Goal: Task Accomplishment & Management: Manage account settings

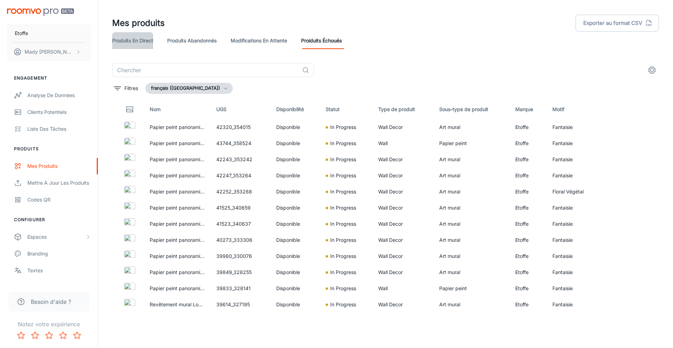
click at [143, 42] on link "Produits en direct" at bounding box center [132, 40] width 41 height 17
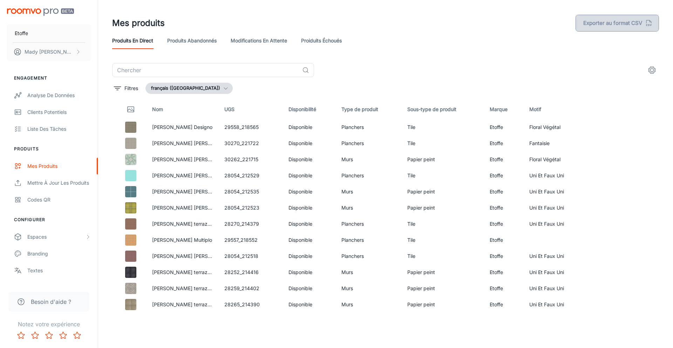
click at [621, 21] on button "Exporter au format CSV" at bounding box center [617, 23] width 83 height 17
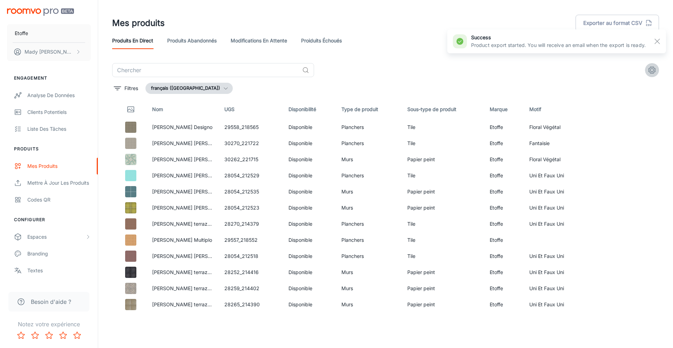
click at [652, 70] on icon "settings" at bounding box center [652, 70] width 8 height 8
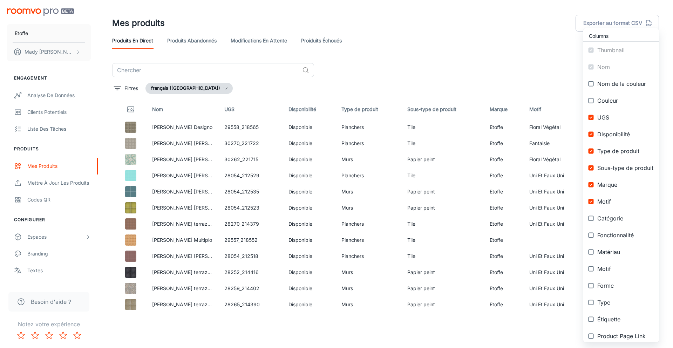
scroll to position [39, 0]
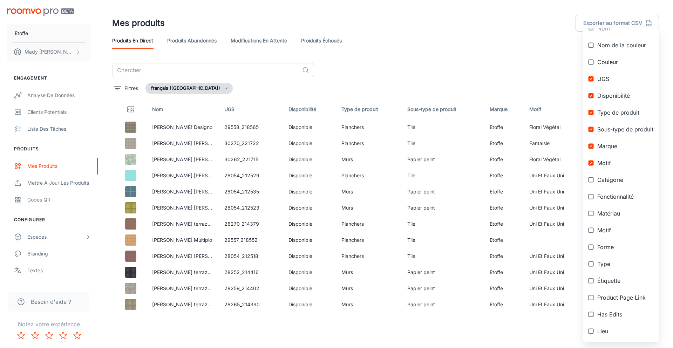
click at [50, 67] on div at bounding box center [336, 174] width 673 height 348
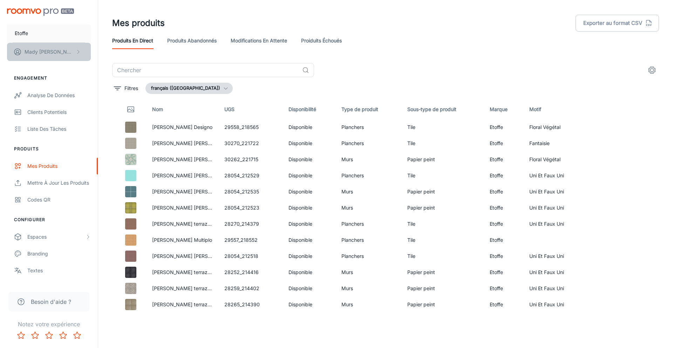
click at [77, 52] on icon "scrollable content" at bounding box center [78, 52] width 6 height 6
click at [107, 50] on li "Profil d'utilisateur" at bounding box center [116, 52] width 51 height 12
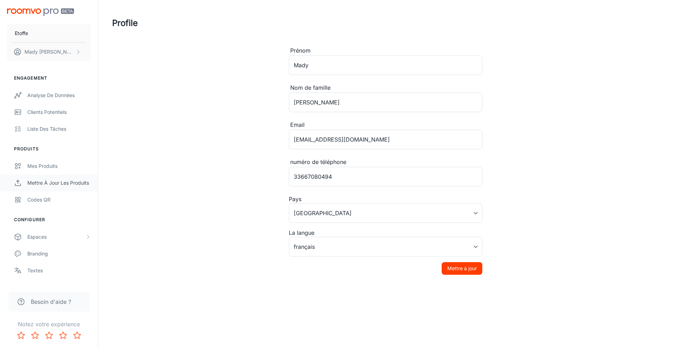
click at [72, 183] on div "Mettre à jour les produits" at bounding box center [58, 183] width 63 height 8
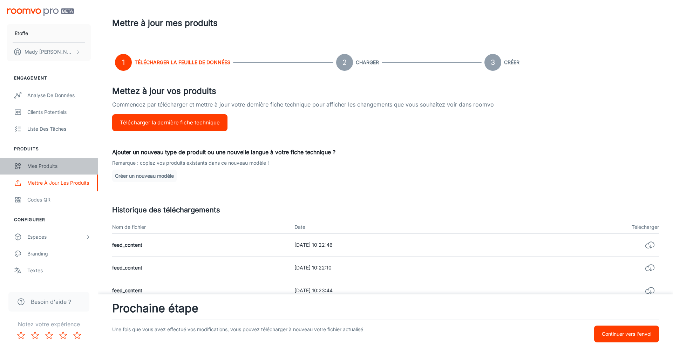
click at [54, 165] on div "Mes produits" at bounding box center [58, 166] width 63 height 8
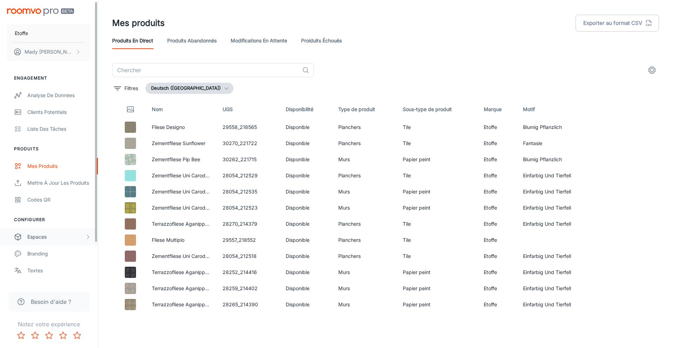
scroll to position [49, 0]
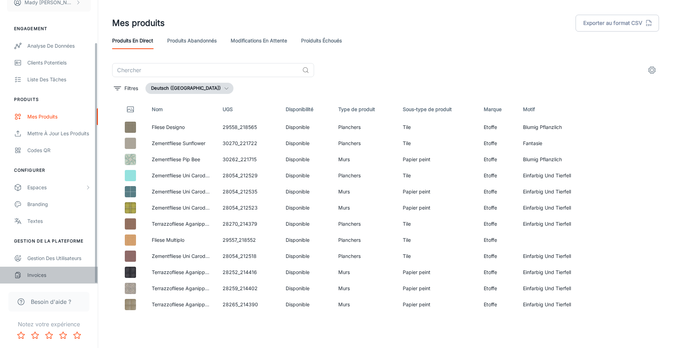
click at [65, 275] on div "Invoices" at bounding box center [58, 275] width 63 height 8
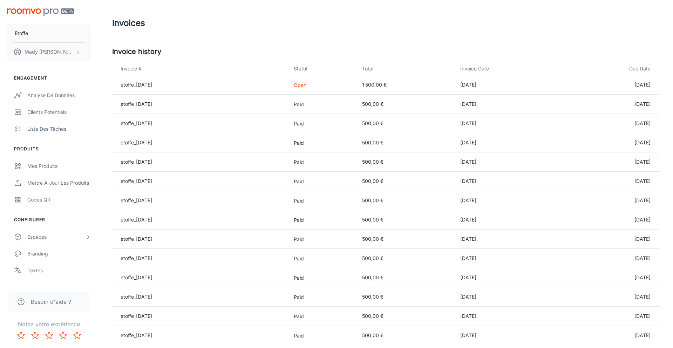
click at [319, 86] on p "Open" at bounding box center [322, 84] width 57 height 7
click at [153, 88] on td "etoffe_[DATE]" at bounding box center [200, 84] width 176 height 19
click at [152, 87] on link "etoffe_[DATE]" at bounding box center [137, 85] width 32 height 6
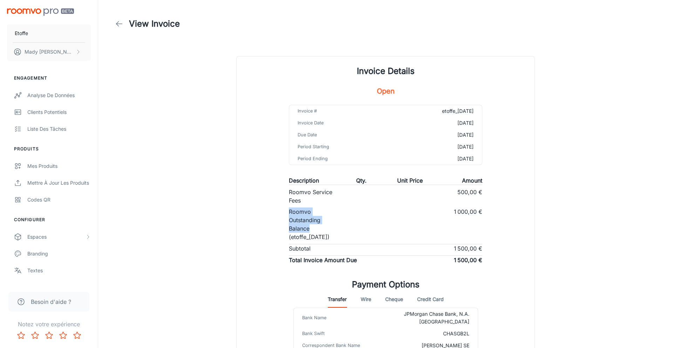
drag, startPoint x: 288, startPoint y: 212, endPoint x: 326, endPoint y: 225, distance: 40.3
click at [326, 225] on div "Invoice # etoffe_[DATE] Invoice Date [DATE] Due Date [DATE] Period Starting [DA…" at bounding box center [385, 187] width 210 height 165
click at [280, 240] on div "Invoice # etoffe_[DATE] Invoice Date [DATE] Due Date [DATE] Period Starting [DA…" at bounding box center [385, 187] width 210 height 165
